Goal: Transaction & Acquisition: Purchase product/service

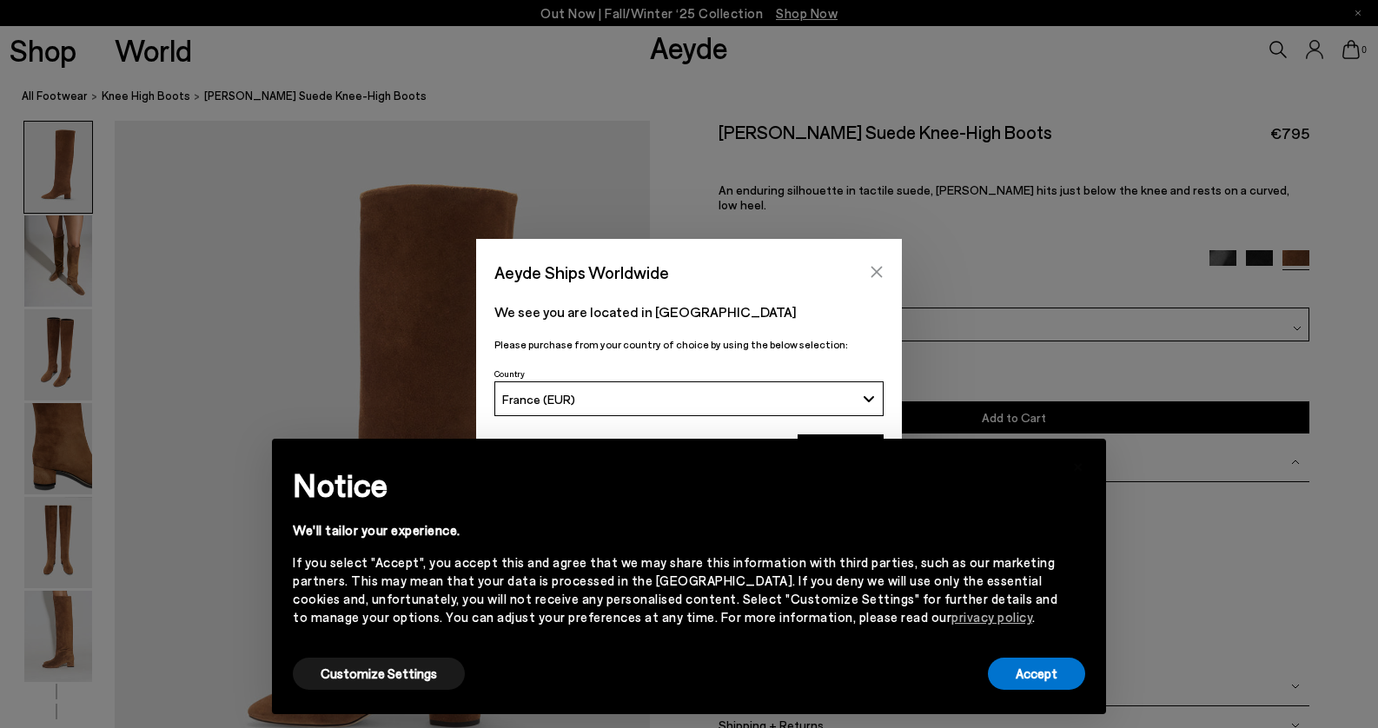
click at [881, 279] on button "Close" at bounding box center [877, 272] width 26 height 26
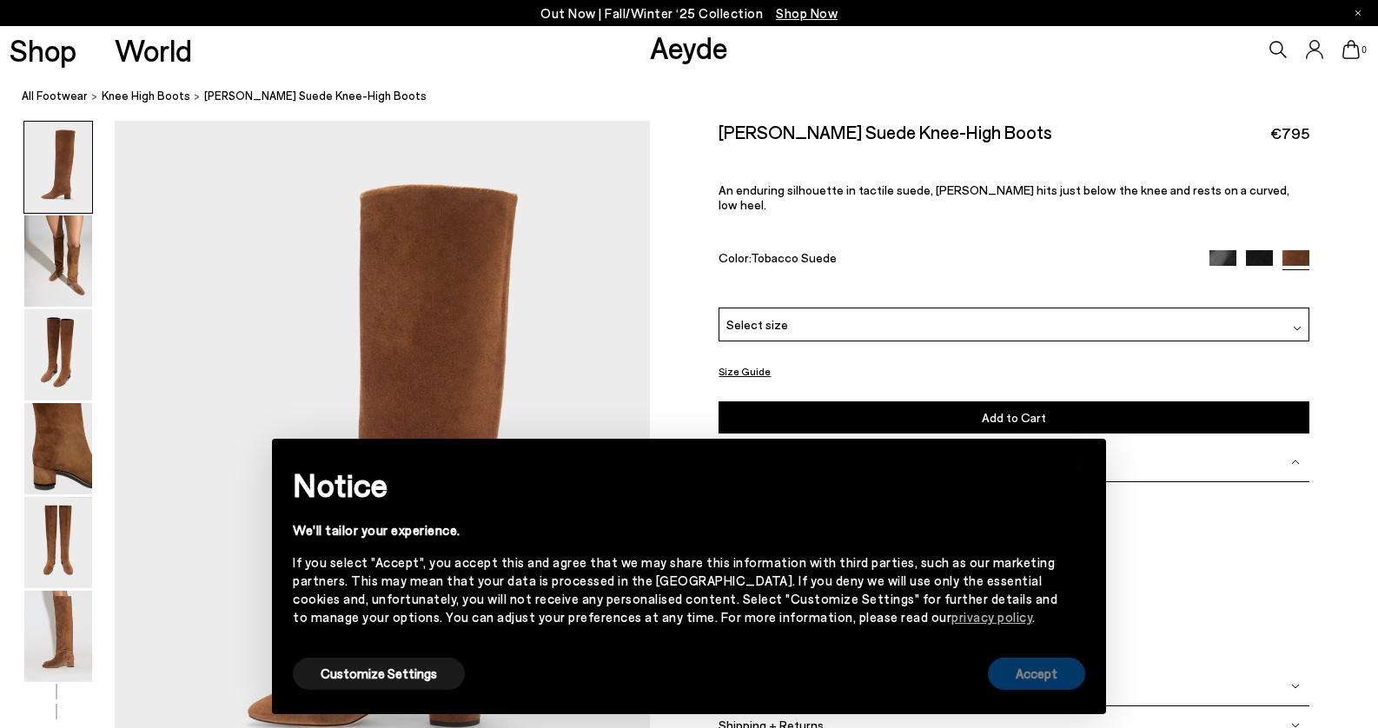
click at [1020, 678] on button "Accept" at bounding box center [1036, 674] width 97 height 32
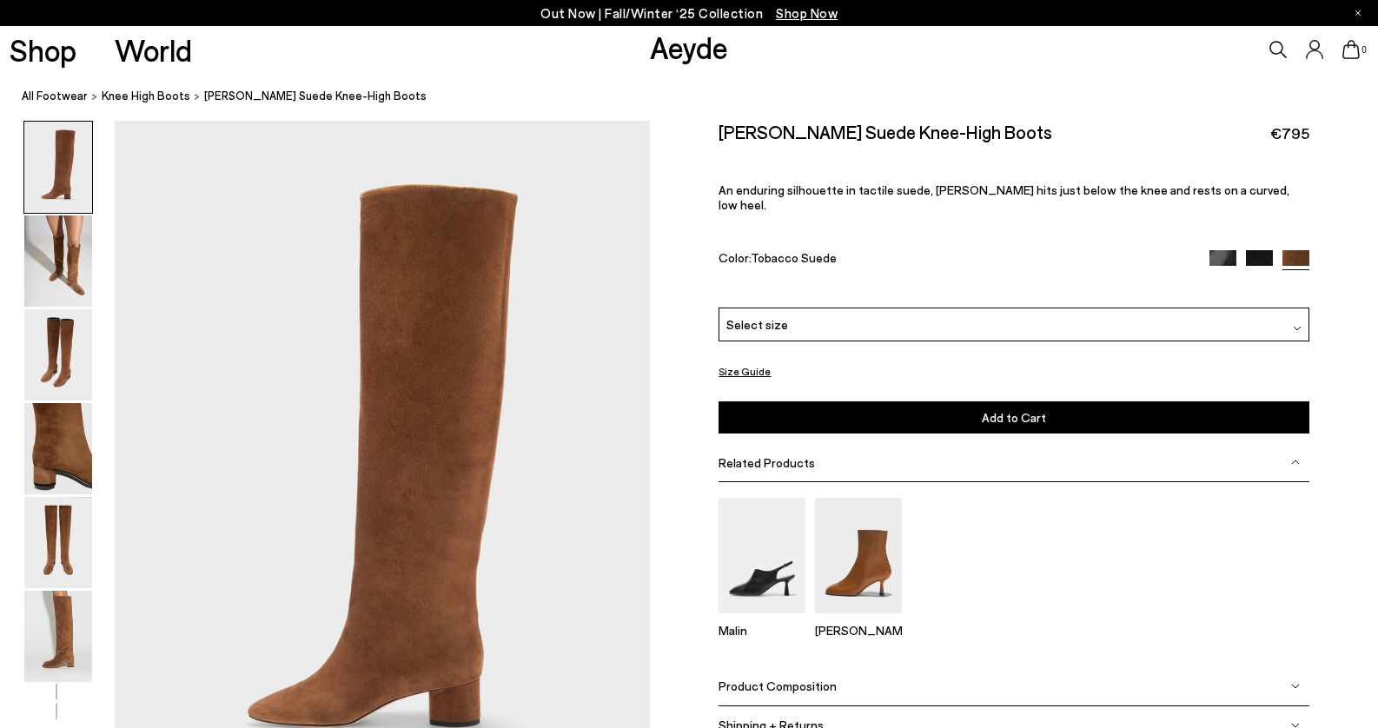
click at [881, 313] on div "Select size" at bounding box center [1014, 325] width 590 height 34
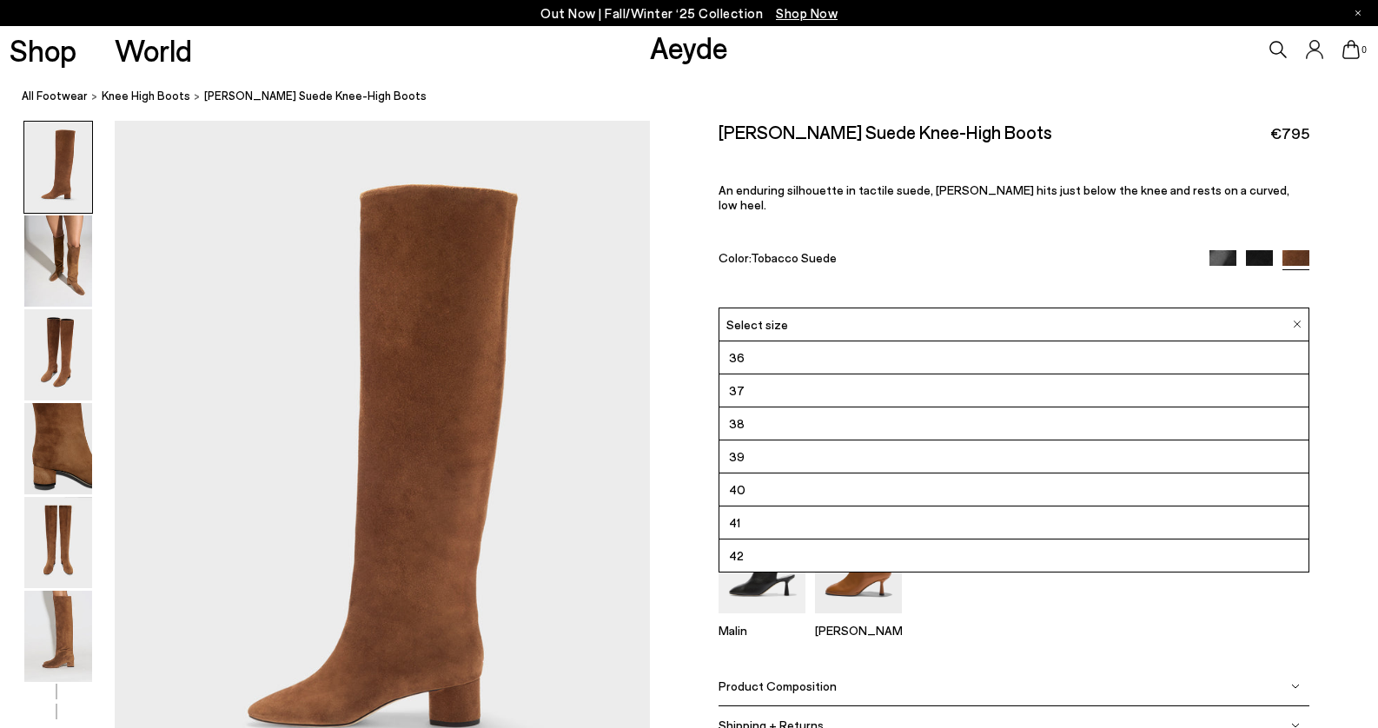
click at [836, 508] on li "41" at bounding box center [1014, 523] width 588 height 33
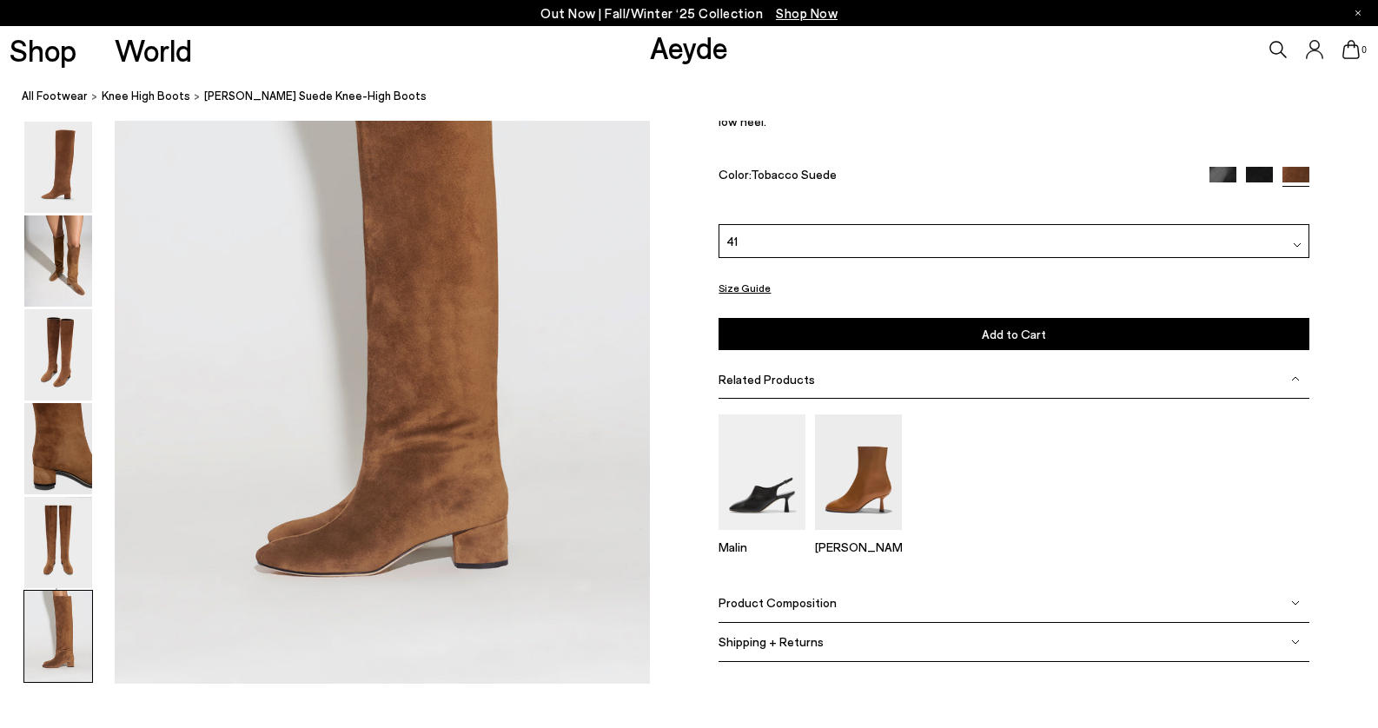
scroll to position [3734, 0]
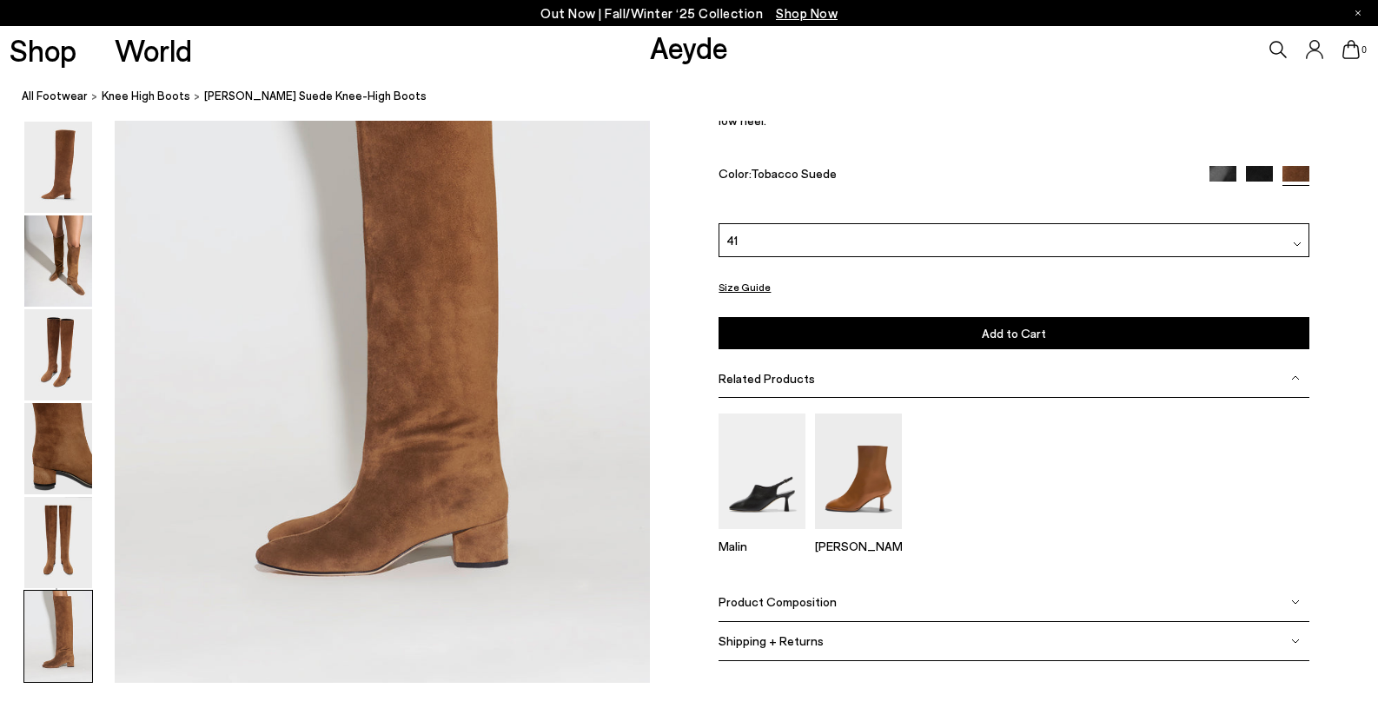
click at [739, 286] on button "Size Guide" at bounding box center [745, 287] width 52 height 22
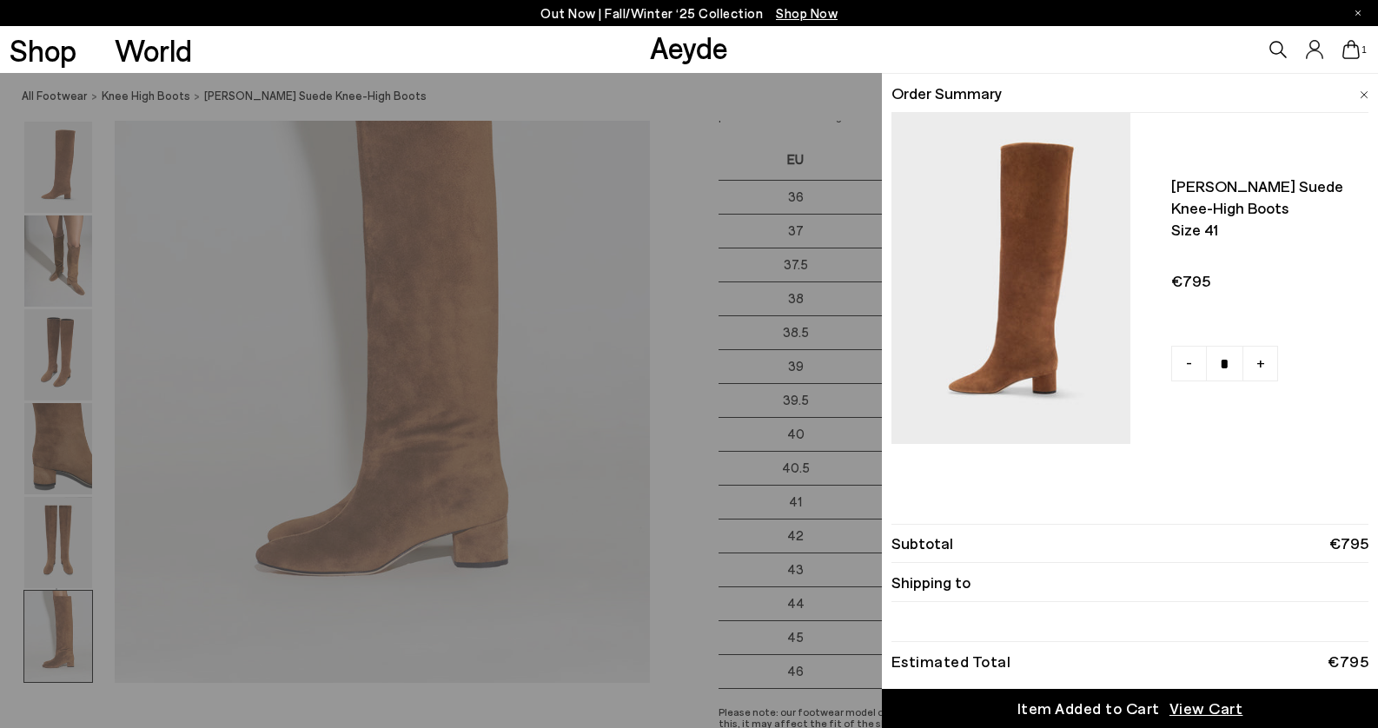
click at [765, 323] on div "Quick Add Color Size View Details Order Summary [PERSON_NAME] suede knee-high b…" at bounding box center [689, 400] width 1378 height 655
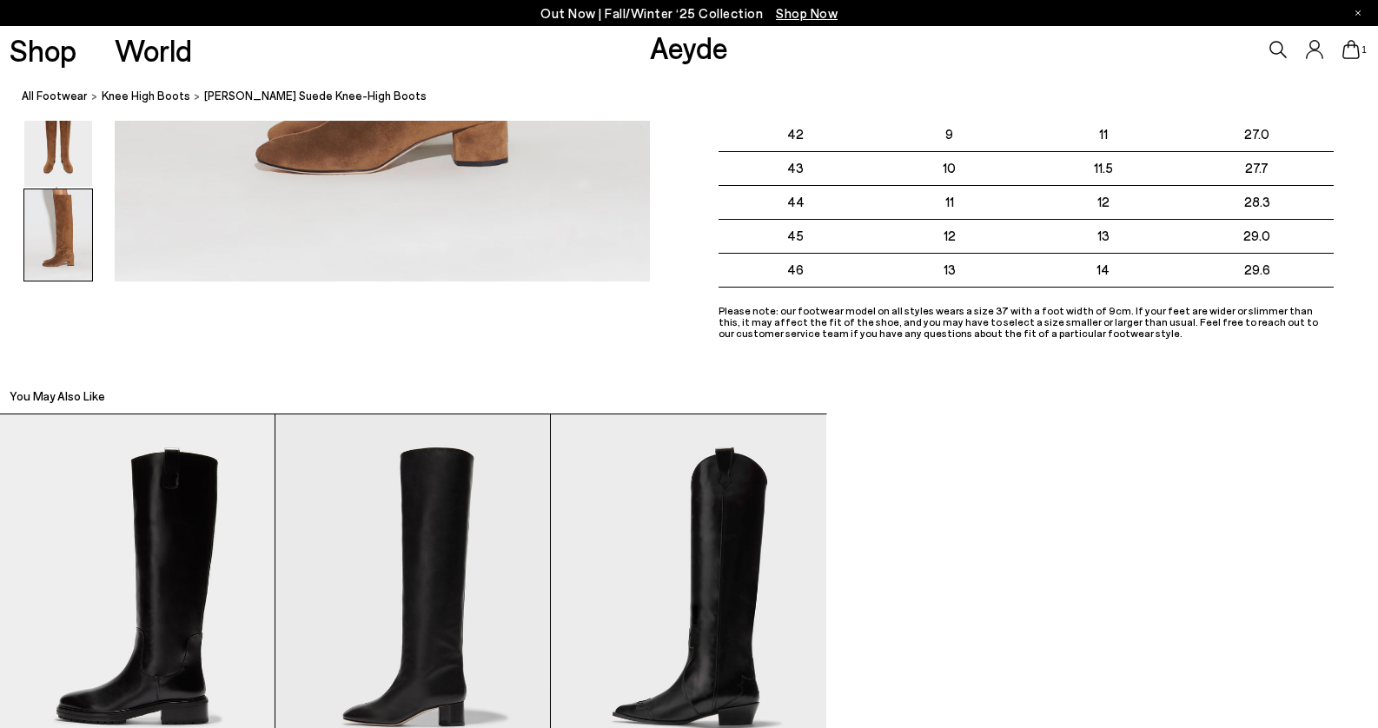
scroll to position [4135, 0]
click at [953, 535] on div "[PERSON_NAME] €695 [PERSON_NAME] €795 [GEOGRAPHIC_DATA] €695" at bounding box center [689, 622] width 1378 height 414
click at [560, 389] on div "You May Also Like" at bounding box center [689, 391] width 1378 height 45
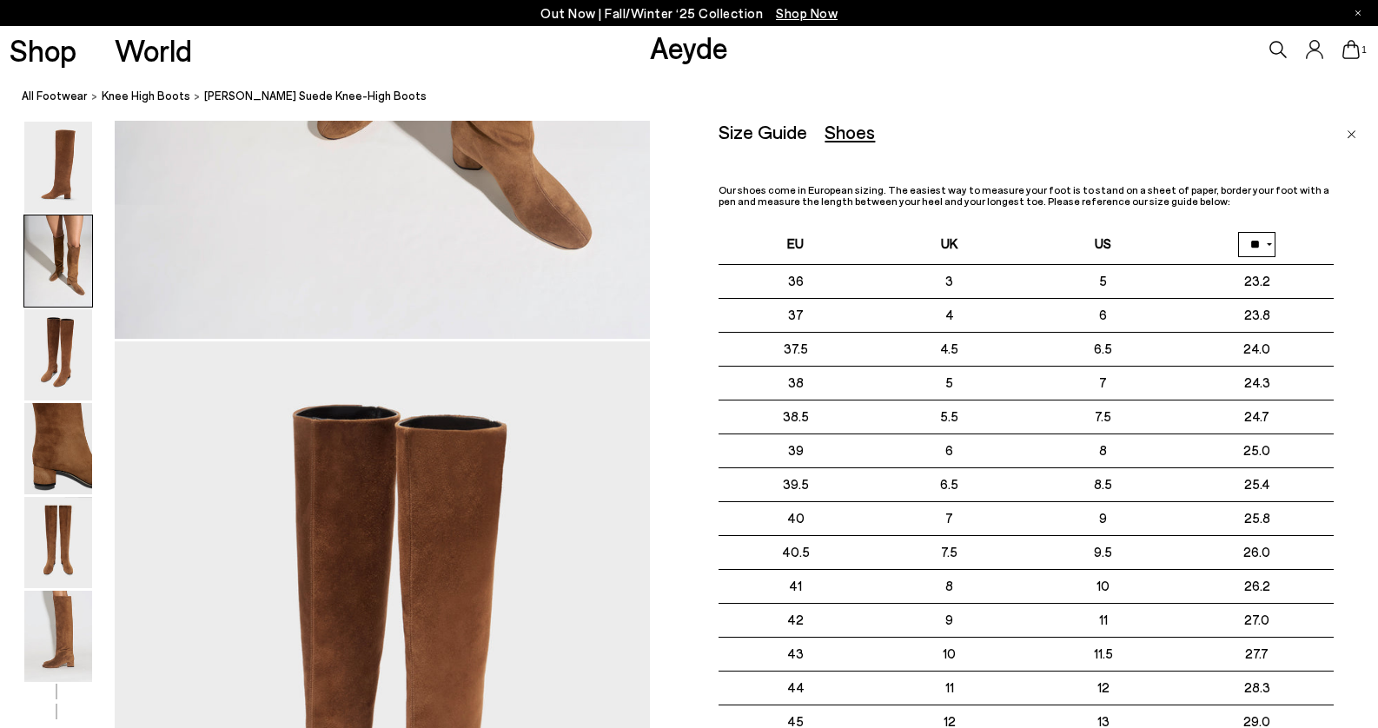
scroll to position [1200, 0]
